Goal: Transaction & Acquisition: Book appointment/travel/reservation

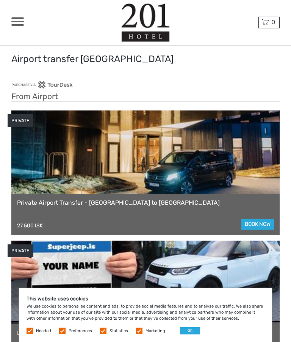
click at [25, 97] on h3 "From Airport" at bounding box center [145, 97] width 268 height 10
click at [33, 94] on h3 "From Airport" at bounding box center [145, 97] width 268 height 10
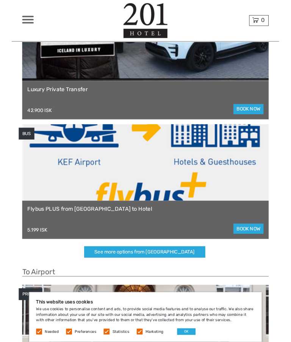
scroll to position [261, 0]
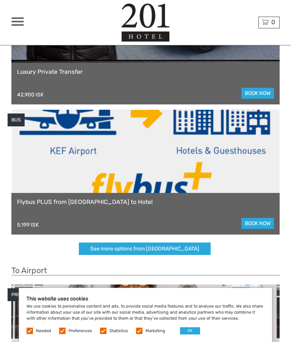
click at [266, 214] on div "Flybus PLUS from [GEOGRAPHIC_DATA] to Hotel 5.199 ISK book now" at bounding box center [145, 214] width 268 height 42
click at [262, 224] on link "book now" at bounding box center [257, 223] width 33 height 11
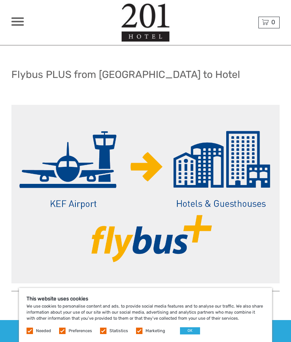
click at [181, 330] on button "OK" at bounding box center [190, 331] width 20 height 7
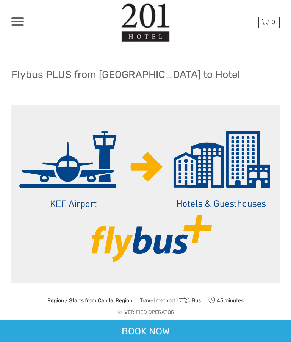
click at [206, 331] on div "BOOK NOW" at bounding box center [145, 331] width 291 height 22
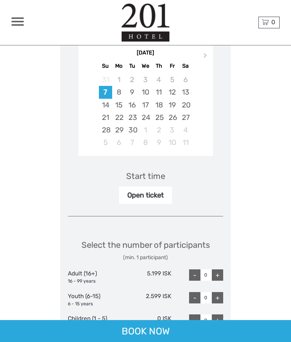
scroll to position [2456, 0]
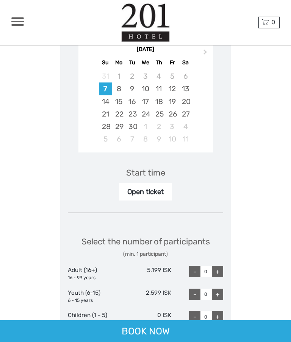
click at [157, 87] on div "11" at bounding box center [158, 89] width 13 height 12
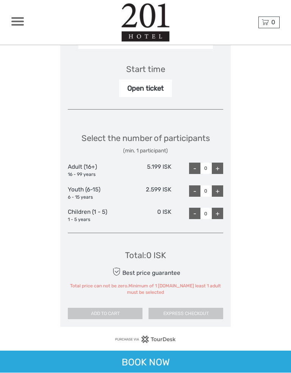
scroll to position [2562, 0]
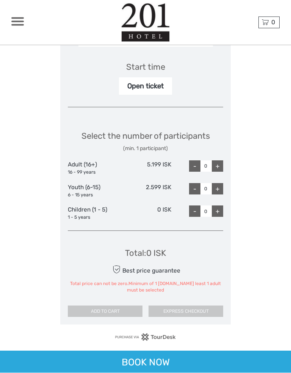
click at [217, 161] on div "+" at bounding box center [217, 166] width 11 height 11
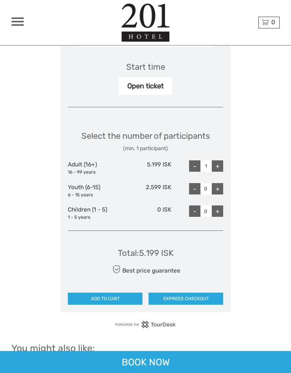
click at [219, 161] on div "+" at bounding box center [217, 165] width 11 height 11
type input "2"
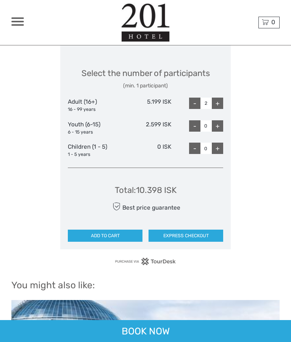
scroll to position [2625, 0]
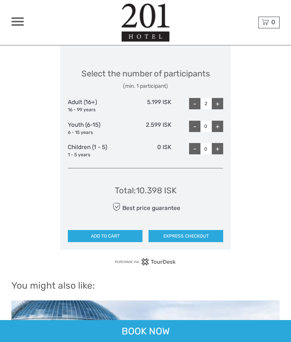
click at [119, 231] on button "ADD TO CART" at bounding box center [105, 236] width 75 height 12
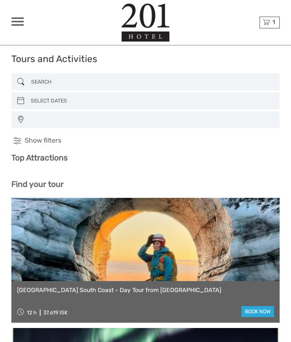
select select
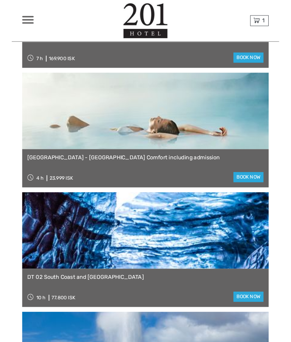
scroll to position [2168, 0]
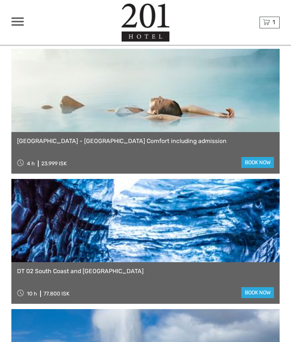
click at [273, 19] on span "1" at bounding box center [273, 22] width 5 height 7
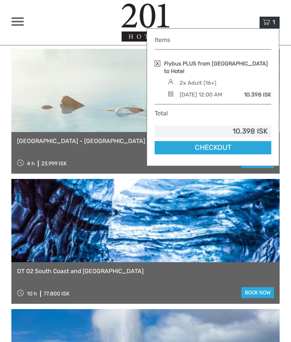
click at [234, 150] on link "Checkout" at bounding box center [213, 147] width 117 height 13
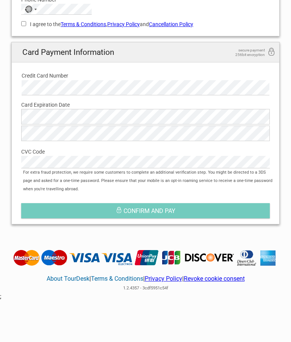
scroll to position [412, 0]
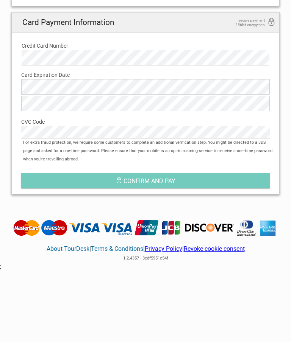
click at [220, 176] on button "Confirm and pay" at bounding box center [145, 180] width 248 height 15
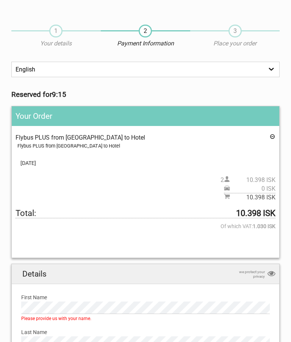
scroll to position [0, 0]
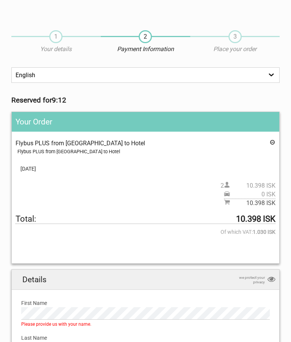
click at [270, 74] on select "English Español Deutsch" at bounding box center [145, 75] width 268 height 16
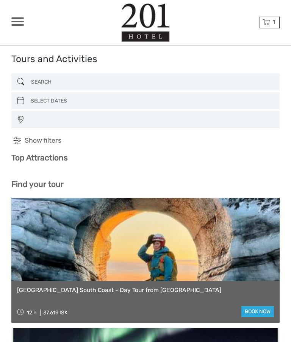
select select
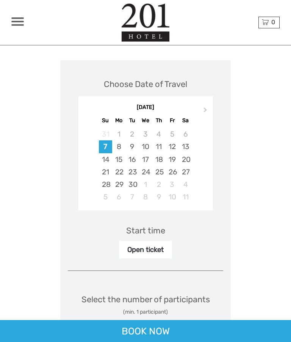
scroll to position [2398, 0]
click at [157, 147] on div "11" at bounding box center [158, 147] width 13 height 12
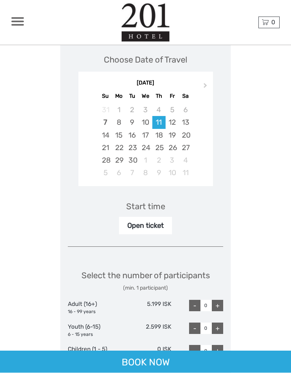
scroll to position [2425, 0]
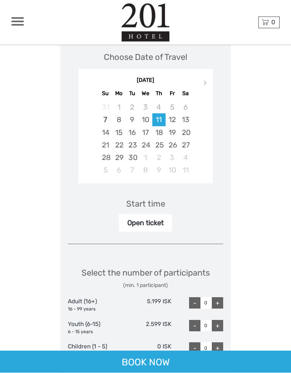
click at [151, 222] on div "Open ticket" at bounding box center [145, 222] width 53 height 17
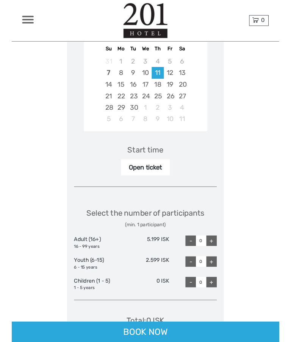
scroll to position [2497, 0]
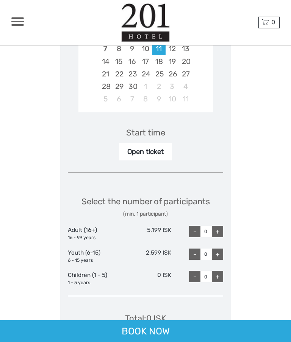
click at [150, 148] on div "Open ticket" at bounding box center [145, 151] width 53 height 17
click at [147, 130] on div "Start time" at bounding box center [145, 133] width 39 height 12
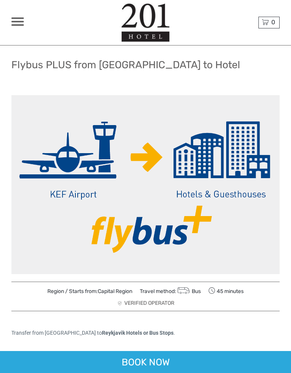
scroll to position [12, 0]
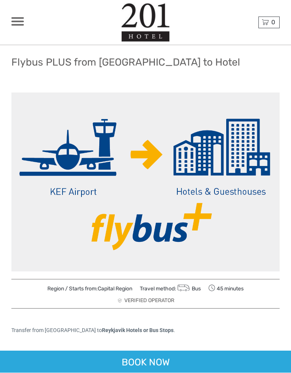
click at [209, 342] on div "BOOK NOW" at bounding box center [145, 362] width 291 height 22
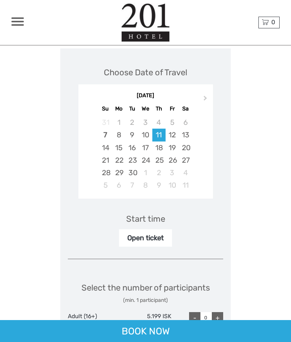
scroll to position [2401, 0]
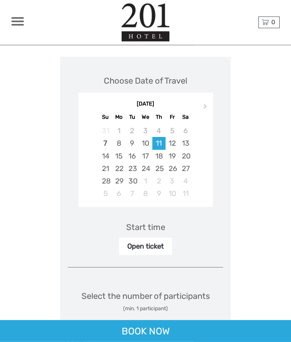
click at [202, 103] on button "Next Month" at bounding box center [206, 109] width 12 height 12
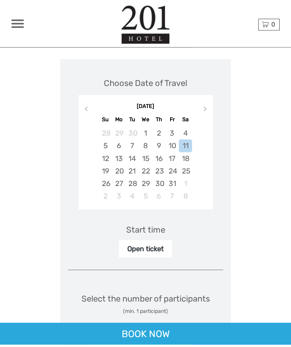
scroll to position [2402, 0]
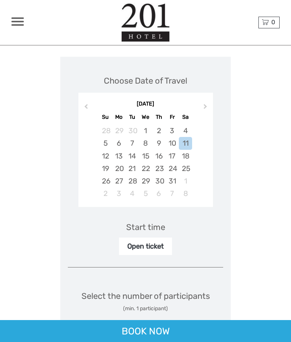
click at [201, 102] on button "Next Month" at bounding box center [206, 108] width 12 height 12
click at [201, 104] on button "Next Month" at bounding box center [206, 108] width 12 height 12
click at [205, 103] on span "Next Month" at bounding box center [205, 108] width 0 height 11
click at [86, 103] on span "Previous Month" at bounding box center [86, 108] width 0 height 11
click at [86, 104] on span "Previous Month" at bounding box center [86, 108] width 0 height 11
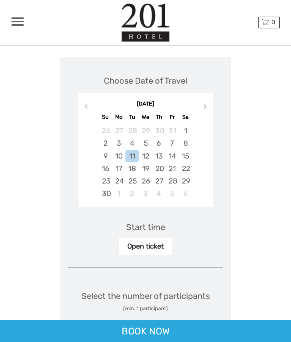
click at [86, 104] on span "Previous Month" at bounding box center [86, 108] width 0 height 11
click at [91, 102] on button "Previous Month" at bounding box center [85, 108] width 12 height 12
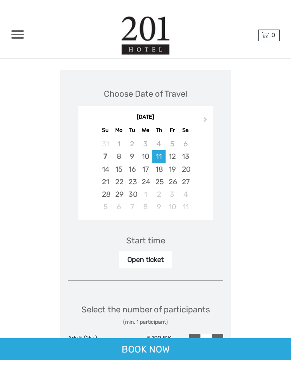
scroll to position [2379, 0]
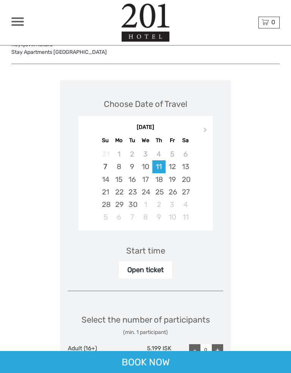
click at [187, 164] on div "13" at bounding box center [185, 166] width 13 height 12
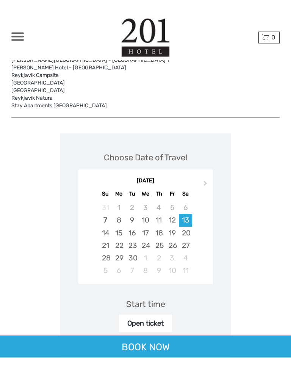
scroll to position [2336, 0]
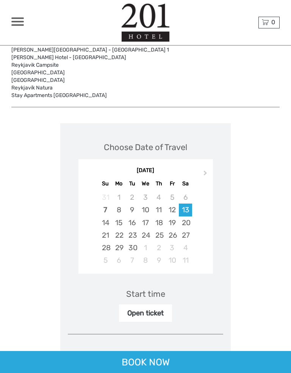
click at [157, 208] on div "11" at bounding box center [158, 209] width 13 height 12
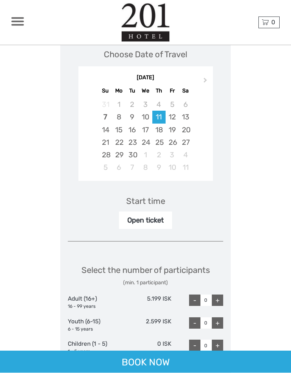
scroll to position [2428, 0]
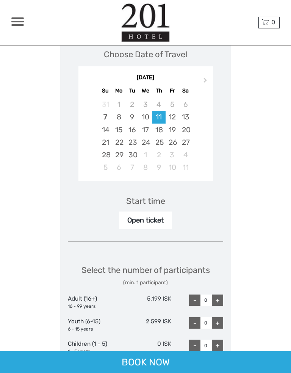
click at [144, 195] on div "Start time" at bounding box center [145, 201] width 39 height 12
click at [145, 202] on div "Start time" at bounding box center [145, 201] width 39 height 12
click at [152, 195] on div "Start time" at bounding box center [145, 201] width 39 height 12
click at [192, 196] on div "Start time Open ticket" at bounding box center [145, 207] width 155 height 44
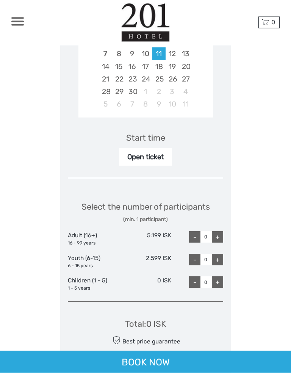
scroll to position [2492, 0]
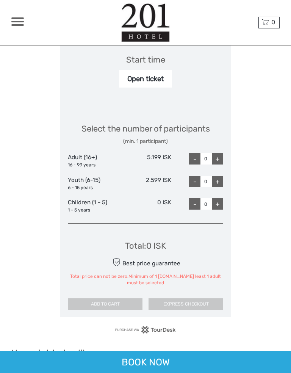
click at [148, 77] on div "Open ticket" at bounding box center [145, 78] width 53 height 17
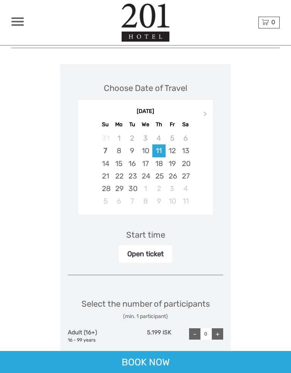
scroll to position [2320, 0]
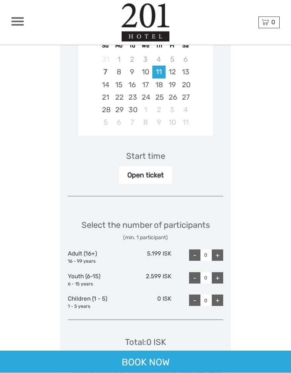
click at [219, 251] on div "+" at bounding box center [217, 255] width 11 height 11
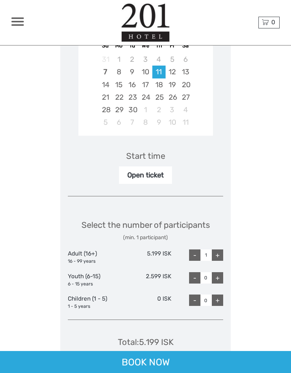
click at [220, 252] on div "+" at bounding box center [217, 254] width 11 height 11
type input "2"
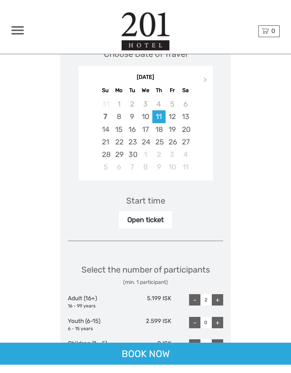
scroll to position [2342, 0]
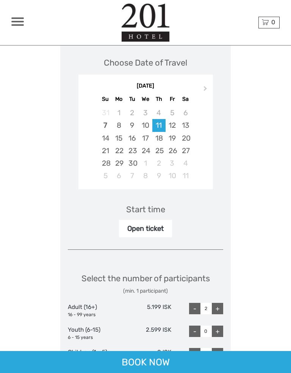
click at [186, 126] on div "13" at bounding box center [185, 125] width 13 height 12
click at [162, 122] on div "11" at bounding box center [158, 125] width 13 height 12
click at [150, 207] on div "Start time" at bounding box center [145, 209] width 39 height 12
click at [151, 228] on div "Open ticket" at bounding box center [145, 228] width 53 height 17
click at [219, 308] on div "+" at bounding box center [217, 308] width 11 height 11
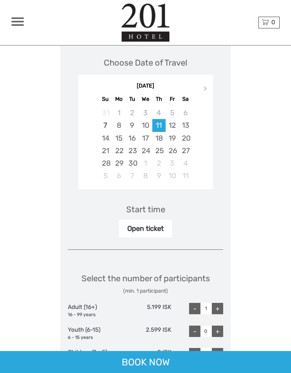
click at [219, 306] on div "+" at bounding box center [217, 308] width 11 height 11
type input "2"
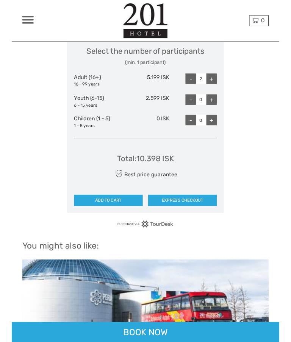
scroll to position [2559, 0]
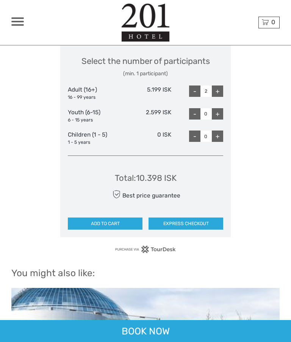
click at [195, 218] on button "EXPRESS CHECKOUT" at bounding box center [185, 224] width 75 height 12
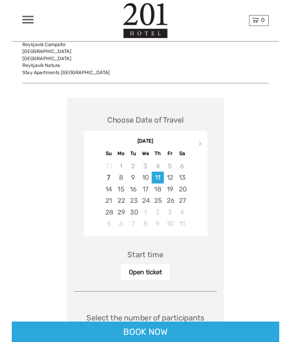
scroll to position [2304, 0]
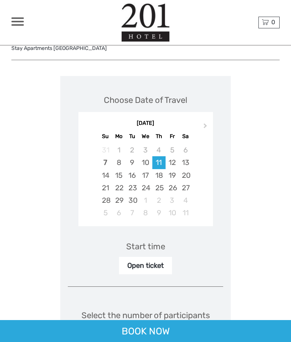
click at [156, 331] on div "BOOK NOW" at bounding box center [145, 331] width 291 height 22
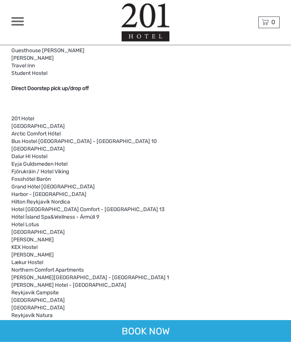
scroll to position [2029, 0]
click at [47, 89] on b "Direct Doorstep pick up/drop off" at bounding box center [50, 89] width 78 height 6
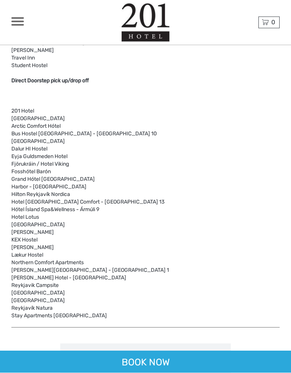
scroll to position [2038, 0]
click at [152, 342] on div "BOOK NOW" at bounding box center [145, 362] width 291 height 22
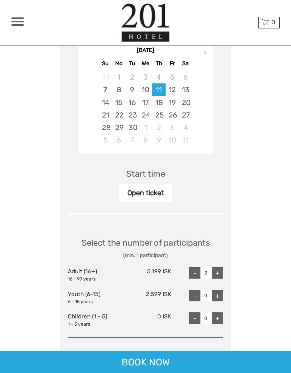
scroll to position [2378, 0]
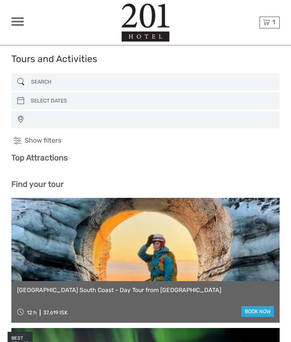
select select
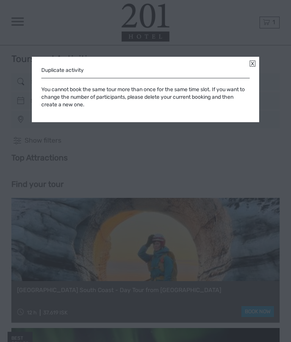
select select
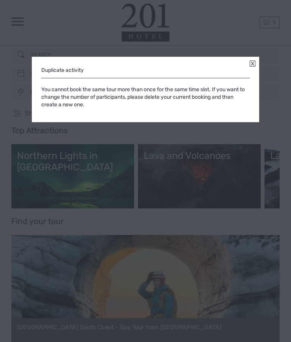
click at [250, 63] on link at bounding box center [253, 64] width 6 height 6
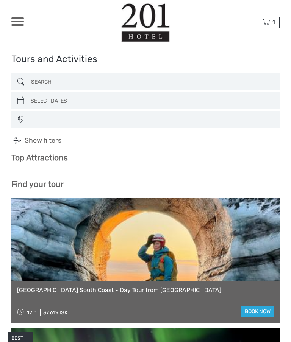
select select
